Goal: Task Accomplishment & Management: Manage account settings

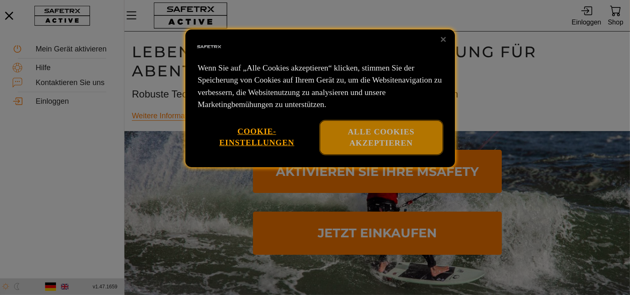
click at [385, 137] on button "Alle Cookies akzeptieren" at bounding box center [381, 138] width 122 height 34
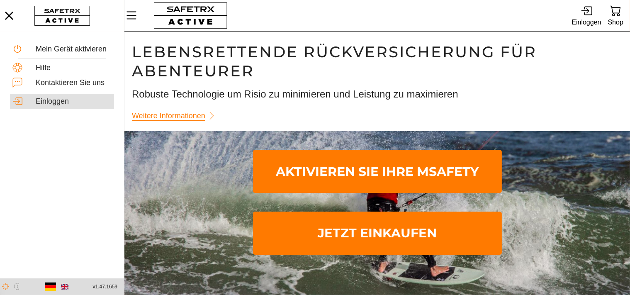
click at [59, 103] on div "Einloggen" at bounding box center [74, 101] width 76 height 9
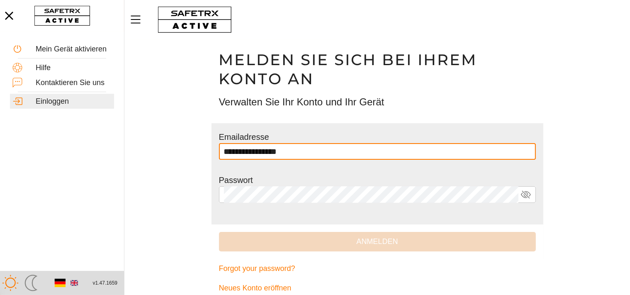
type input "**********"
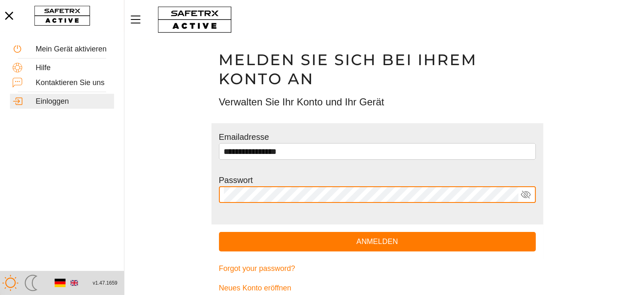
click at [219, 232] on button "Anmelden" at bounding box center [377, 242] width 317 height 20
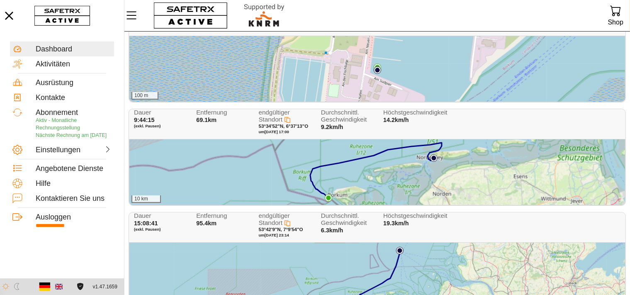
scroll to position [116, 0]
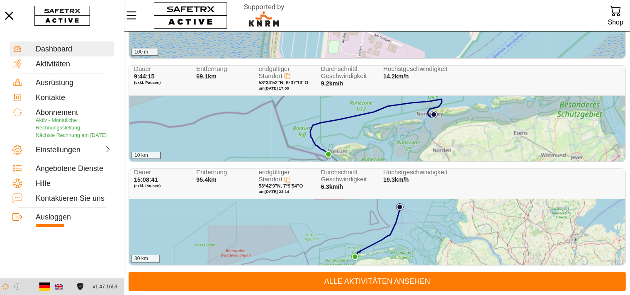
click at [401, 207] on img at bounding box center [399, 206] width 7 height 7
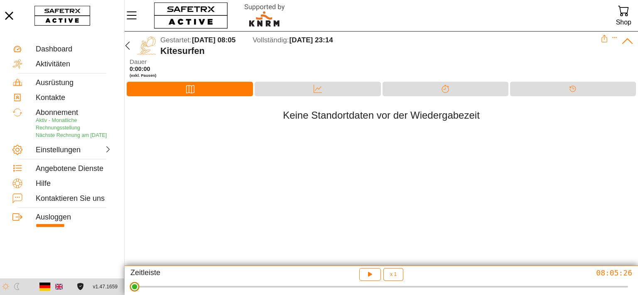
drag, startPoint x: 135, startPoint y: 291, endPoint x: 94, endPoint y: 311, distance: 46.0
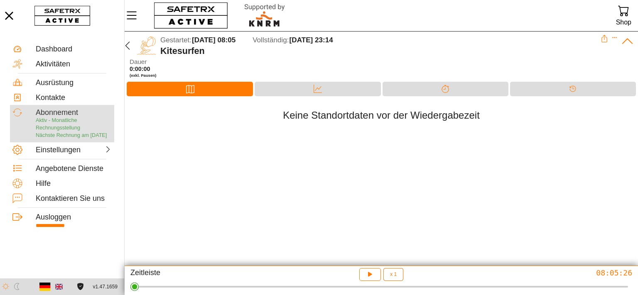
click at [56, 125] on p "Aktiv - Monatliche Rechnungsstellung Nächste Rechnung am [DATE]" at bounding box center [74, 128] width 76 height 22
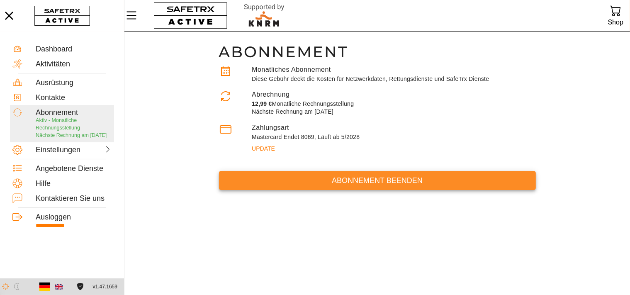
click at [386, 178] on span "Abonnement beenden" at bounding box center [378, 180] width 304 height 13
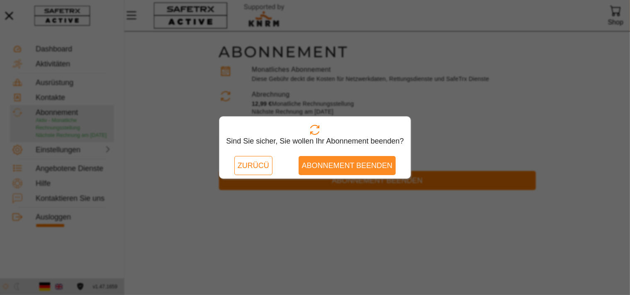
click at [341, 165] on span "Abonnement beenden" at bounding box center [347, 165] width 91 height 13
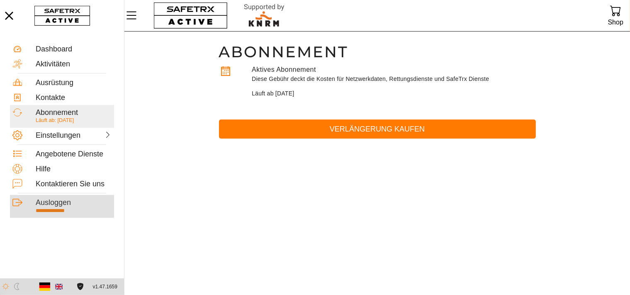
click at [63, 208] on p "**********" at bounding box center [74, 210] width 76 height 7
